Goal: Transaction & Acquisition: Purchase product/service

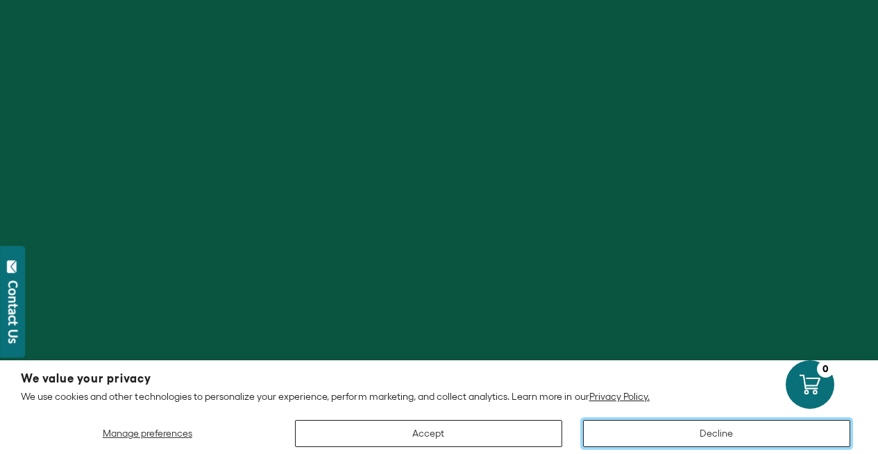
click at [630, 428] on button "Decline" at bounding box center [716, 433] width 267 height 27
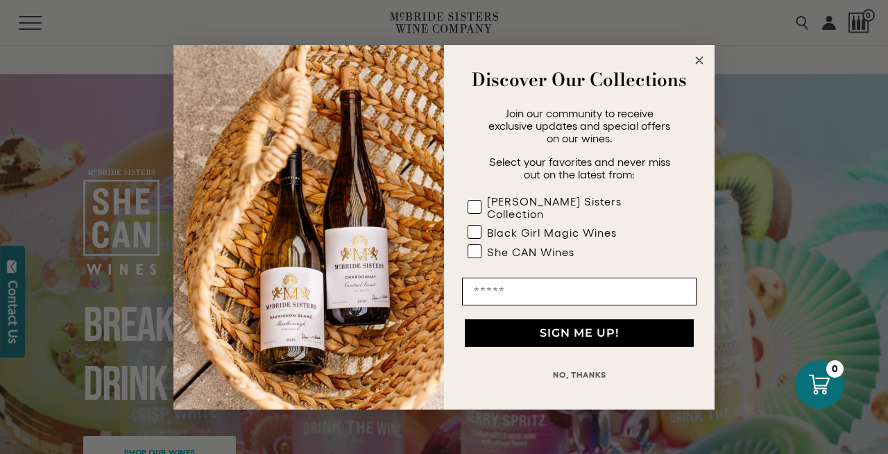
click at [697, 64] on icon "Close dialog" at bounding box center [699, 60] width 7 height 7
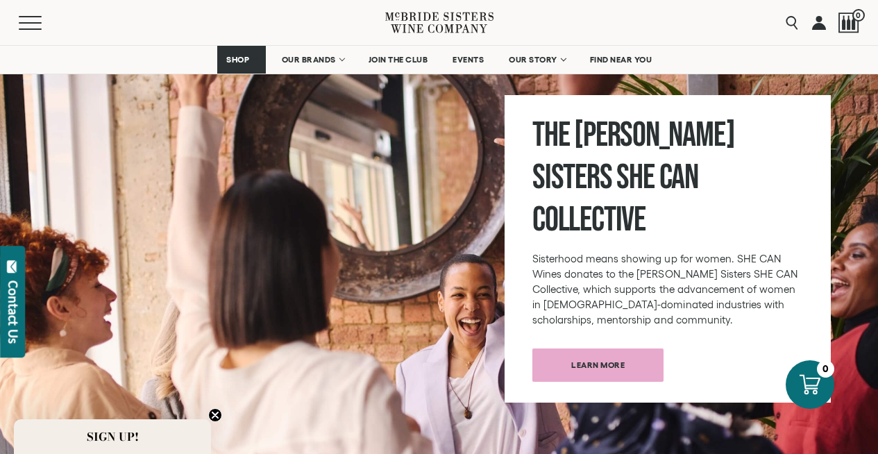
scroll to position [1676, 0]
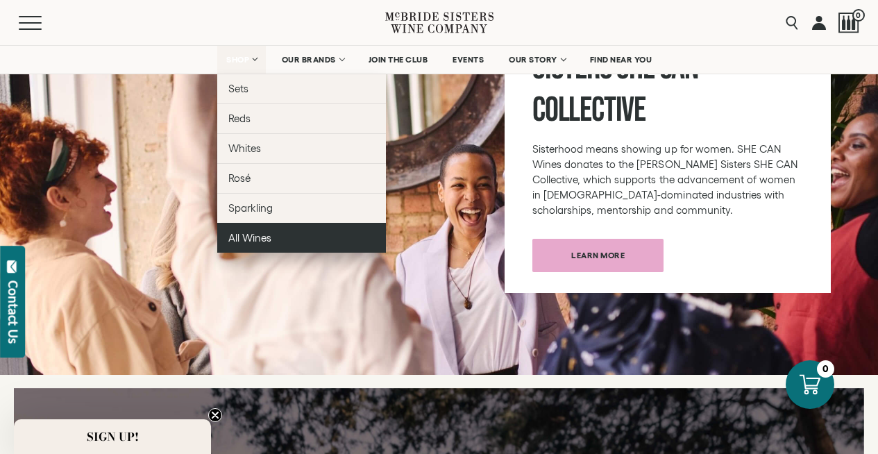
click at [254, 239] on span "All Wines" at bounding box center [249, 238] width 43 height 12
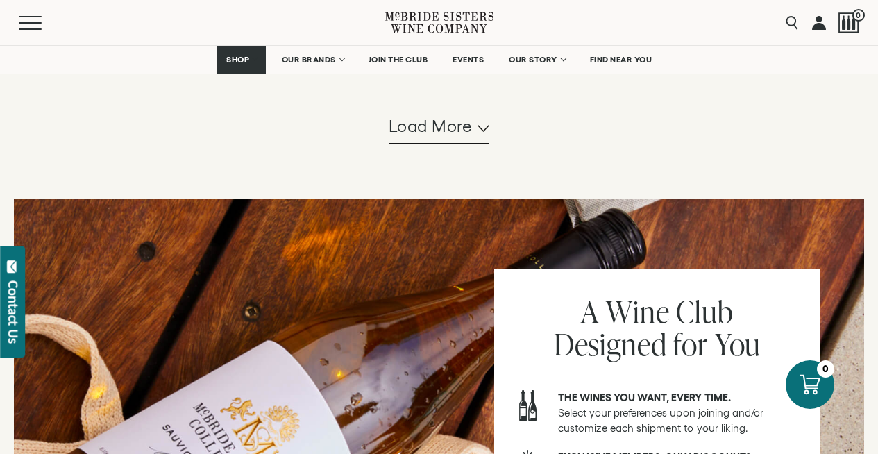
scroll to position [1595, 0]
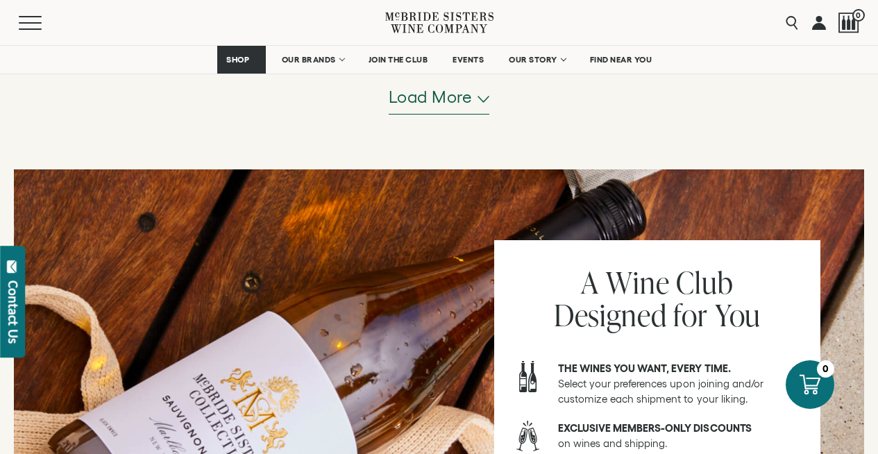
click at [451, 86] on span "Load more" at bounding box center [431, 97] width 84 height 24
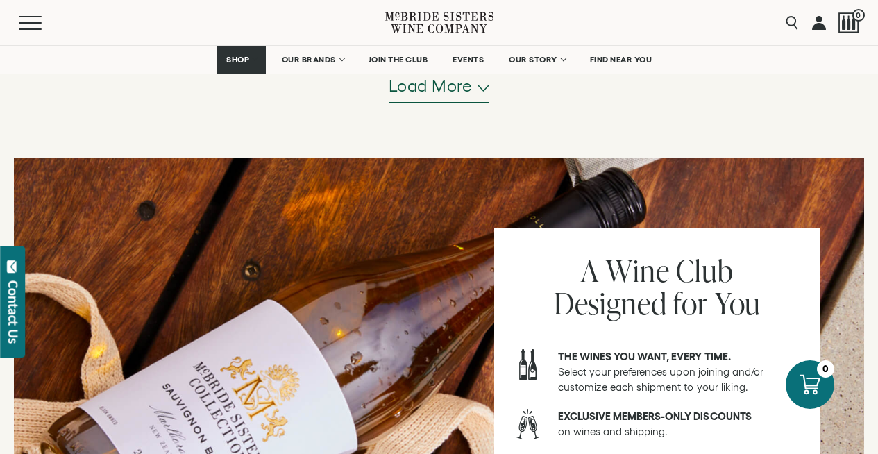
scroll to position [3040, 0]
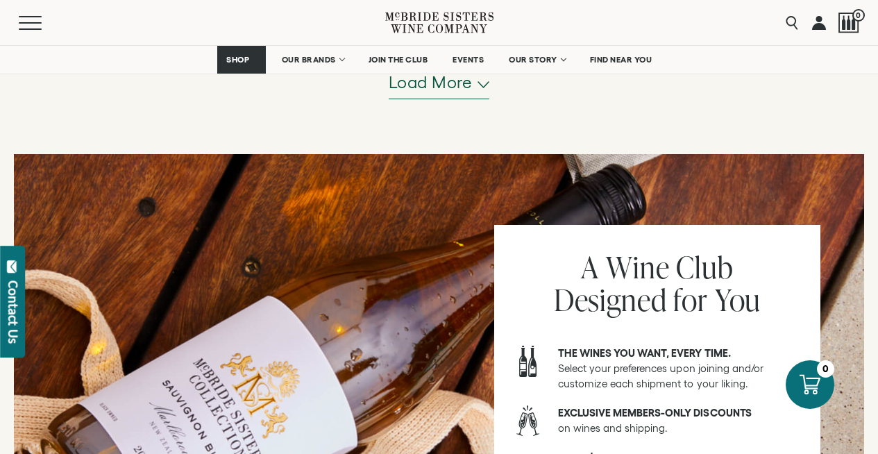
click at [432, 82] on span "Load more" at bounding box center [431, 83] width 84 height 24
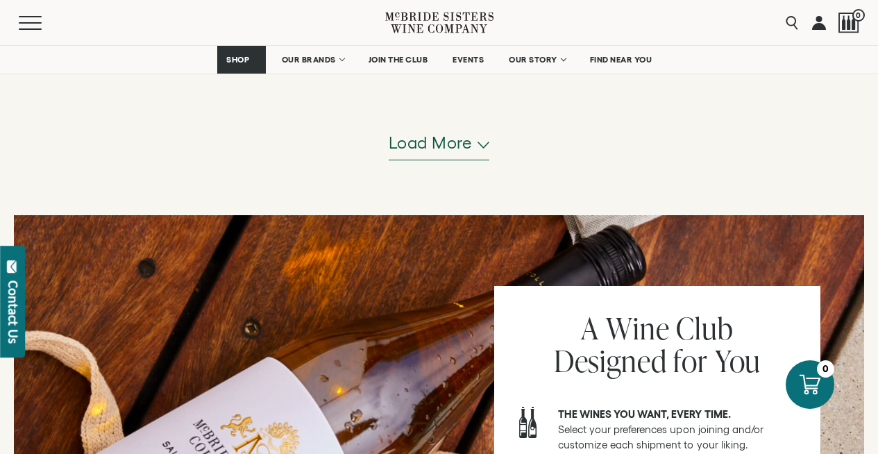
scroll to position [4420, 0]
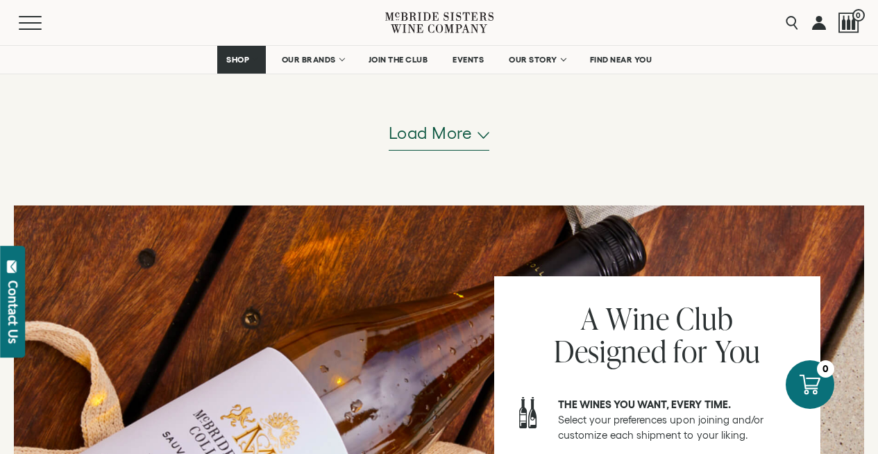
click at [428, 137] on span "Load more" at bounding box center [431, 133] width 84 height 24
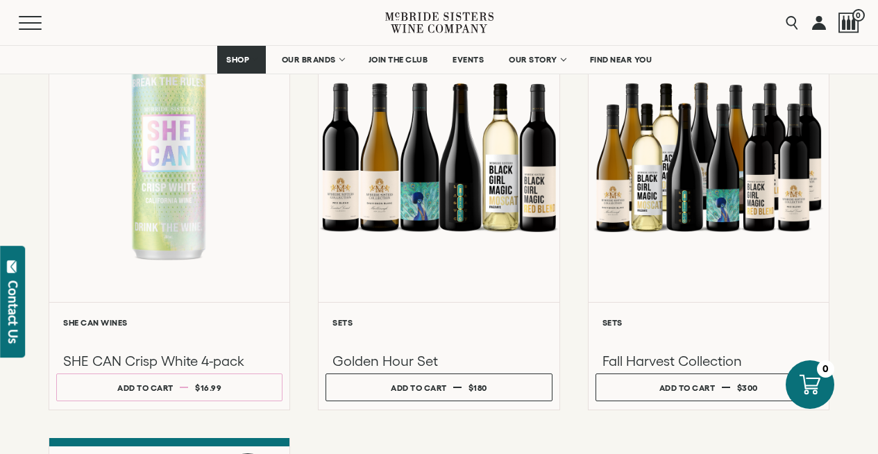
scroll to position [4967, 0]
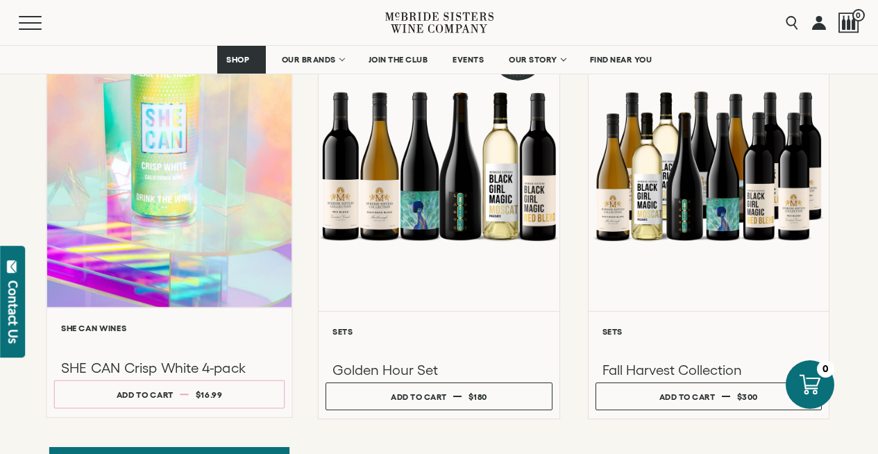
click at [196, 168] on div at bounding box center [169, 159] width 245 height 296
